Goal: Task Accomplishment & Management: Manage account settings

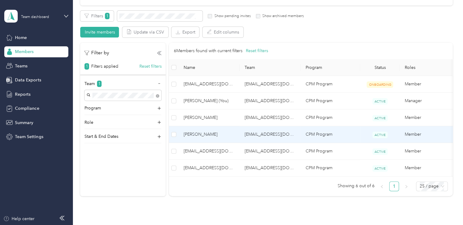
scroll to position [122, 0]
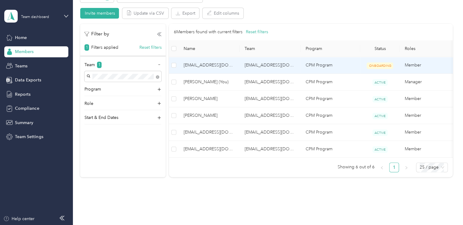
click at [208, 66] on span "[EMAIL_ADDRESS][DOMAIN_NAME]" at bounding box center [209, 65] width 51 height 7
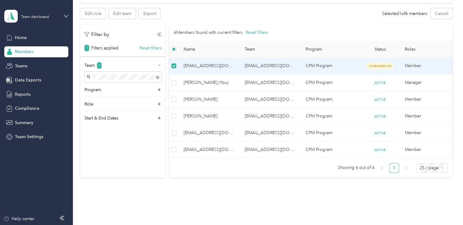
click at [205, 66] on span "[EMAIL_ADDRESS][DOMAIN_NAME]" at bounding box center [209, 65] width 51 height 7
click at [32, 62] on div "Teams" at bounding box center [36, 65] width 64 height 11
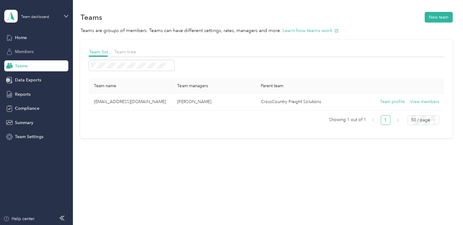
click at [30, 55] on div "Members" at bounding box center [36, 51] width 64 height 11
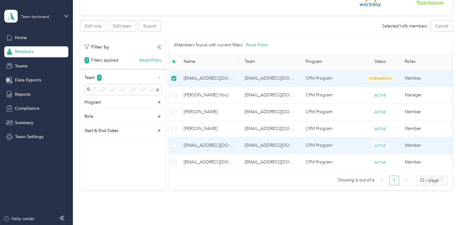
scroll to position [8, 0]
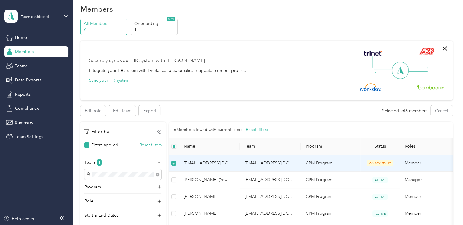
click at [266, 163] on td "[EMAIL_ADDRESS][DOMAIN_NAME]" at bounding box center [270, 163] width 61 height 17
click at [395, 163] on td "ONBOARDING" at bounding box center [380, 163] width 40 height 17
click at [233, 164] on span "[EMAIL_ADDRESS][DOMAIN_NAME]" at bounding box center [209, 163] width 51 height 7
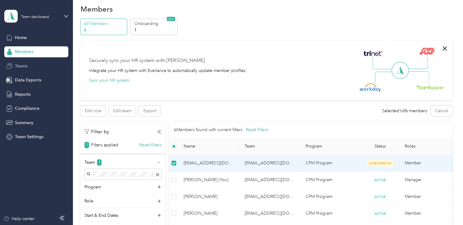
click at [35, 62] on div "Teams" at bounding box center [36, 65] width 64 height 11
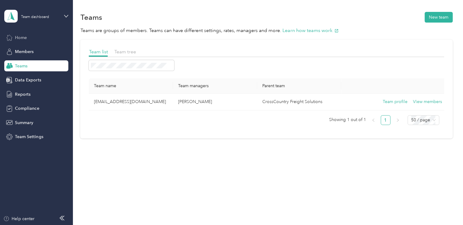
click at [24, 40] on span "Home" at bounding box center [21, 37] width 12 height 6
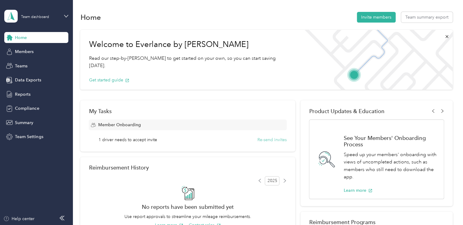
click at [270, 139] on button "Re-send invites" at bounding box center [271, 140] width 29 height 6
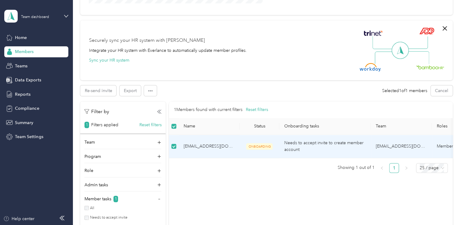
scroll to position [152, 0]
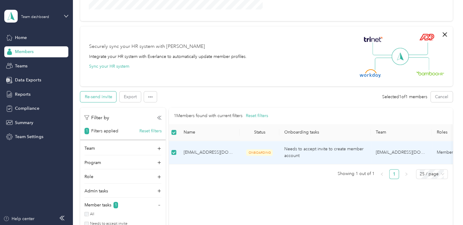
click at [90, 97] on button "Re-send invite" at bounding box center [98, 96] width 36 height 11
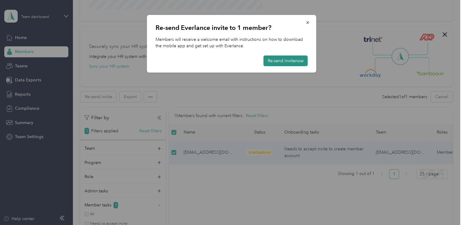
click at [292, 64] on button "Re-send invite now" at bounding box center [285, 60] width 44 height 11
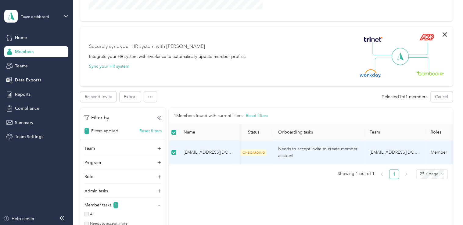
scroll to position [0, 0]
